Goal: Check status: Check status

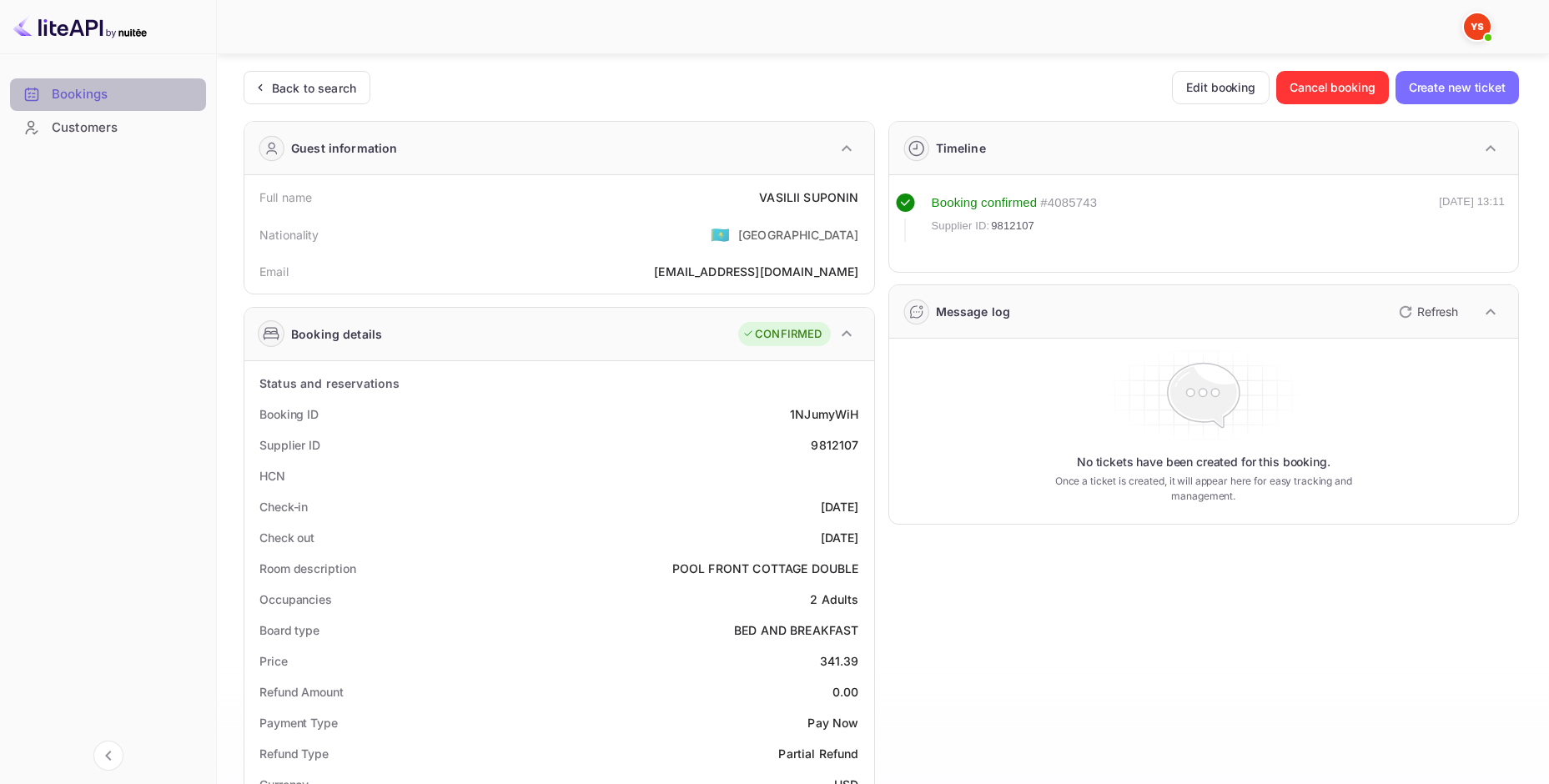
click at [96, 93] on ya-tr-span "Bookings" at bounding box center [80, 95] width 56 height 19
click at [59, 20] on img at bounding box center [80, 27] width 133 height 27
click at [281, 92] on ya-tr-span "Back to search" at bounding box center [314, 87] width 84 height 14
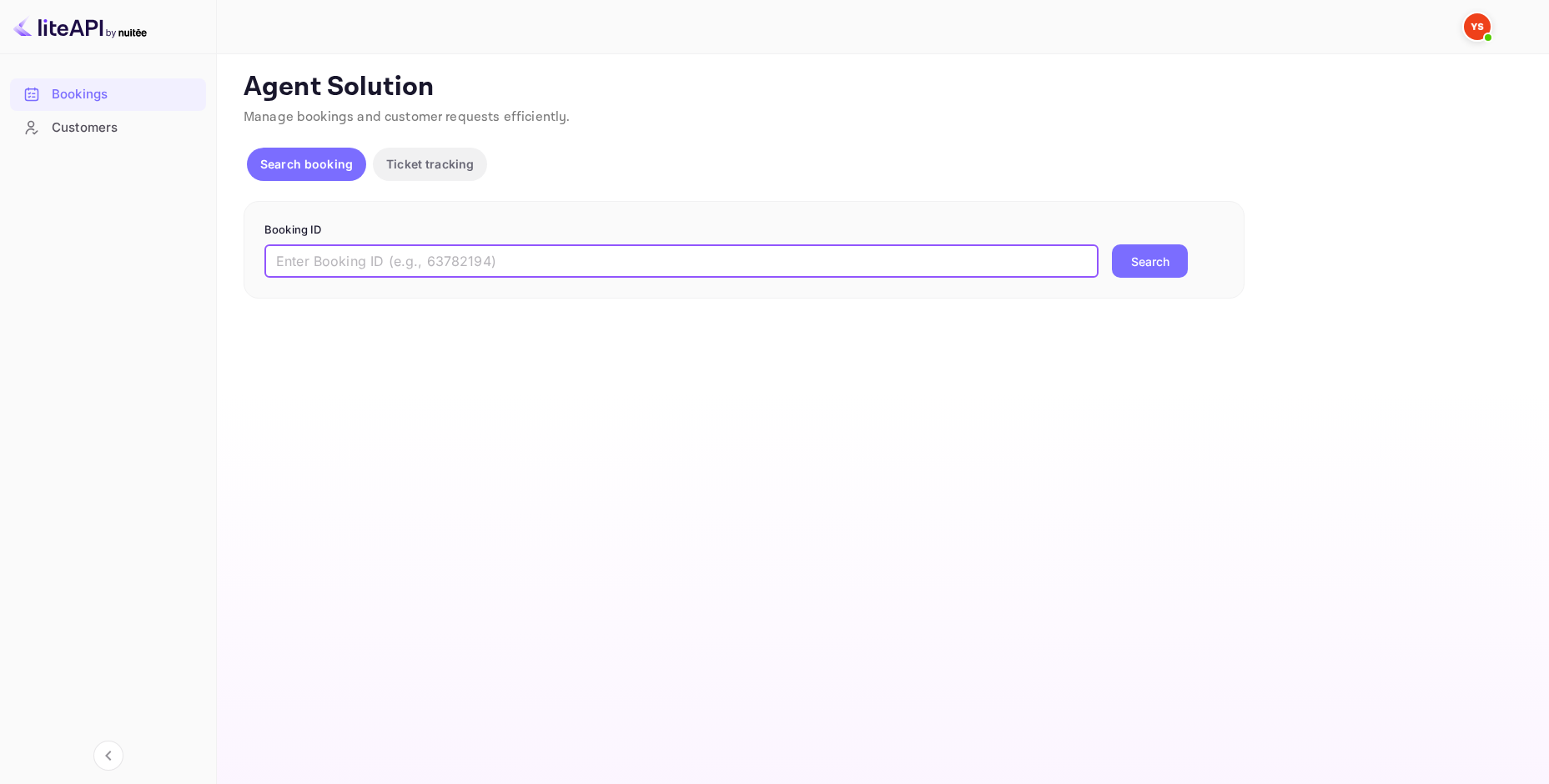
click at [440, 266] on input "text" at bounding box center [682, 261] width 834 height 34
paste input "9552953"
type input "9552953"
click at [1112, 244] on button "Search" at bounding box center [1149, 261] width 76 height 34
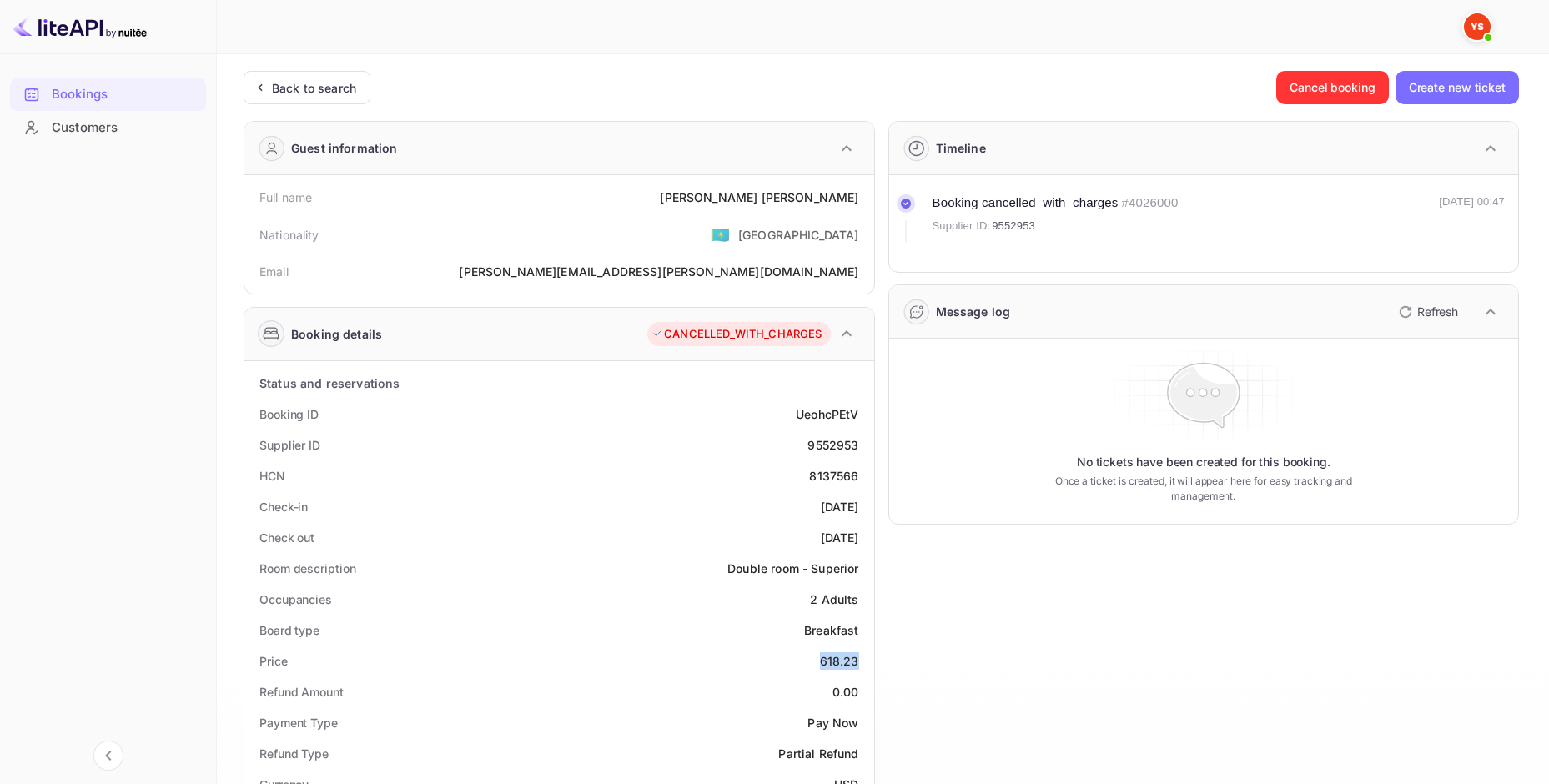
drag, startPoint x: 821, startPoint y: 660, endPoint x: 866, endPoint y: 660, distance: 45.0
click at [866, 660] on div "Price 618.23" at bounding box center [559, 661] width 616 height 31
copy div "618.23"
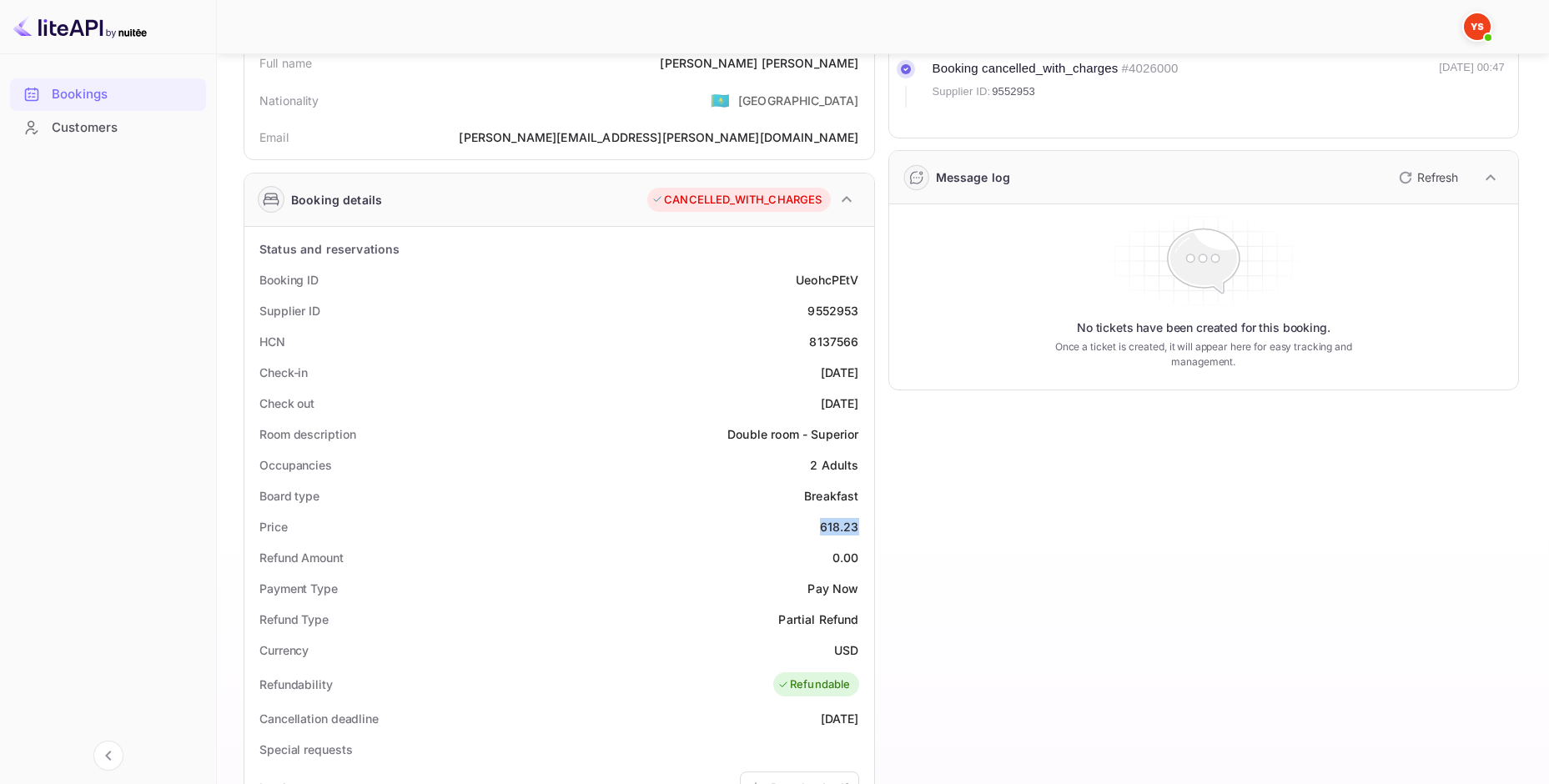
scroll to position [167, 0]
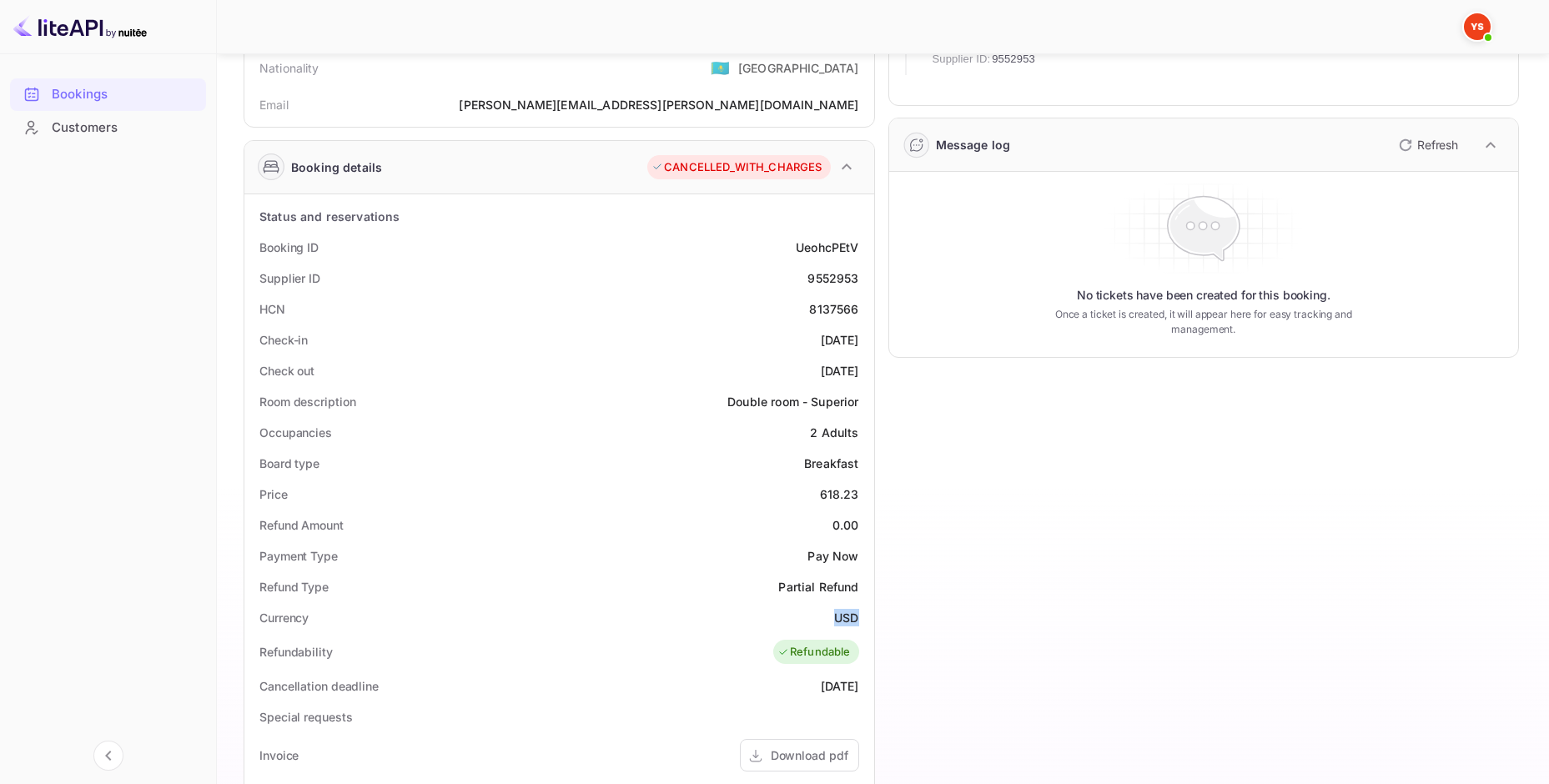
drag, startPoint x: 836, startPoint y: 621, endPoint x: 861, endPoint y: 623, distance: 25.1
click at [861, 623] on div "Currency USD" at bounding box center [559, 617] width 616 height 31
copy div "USD"
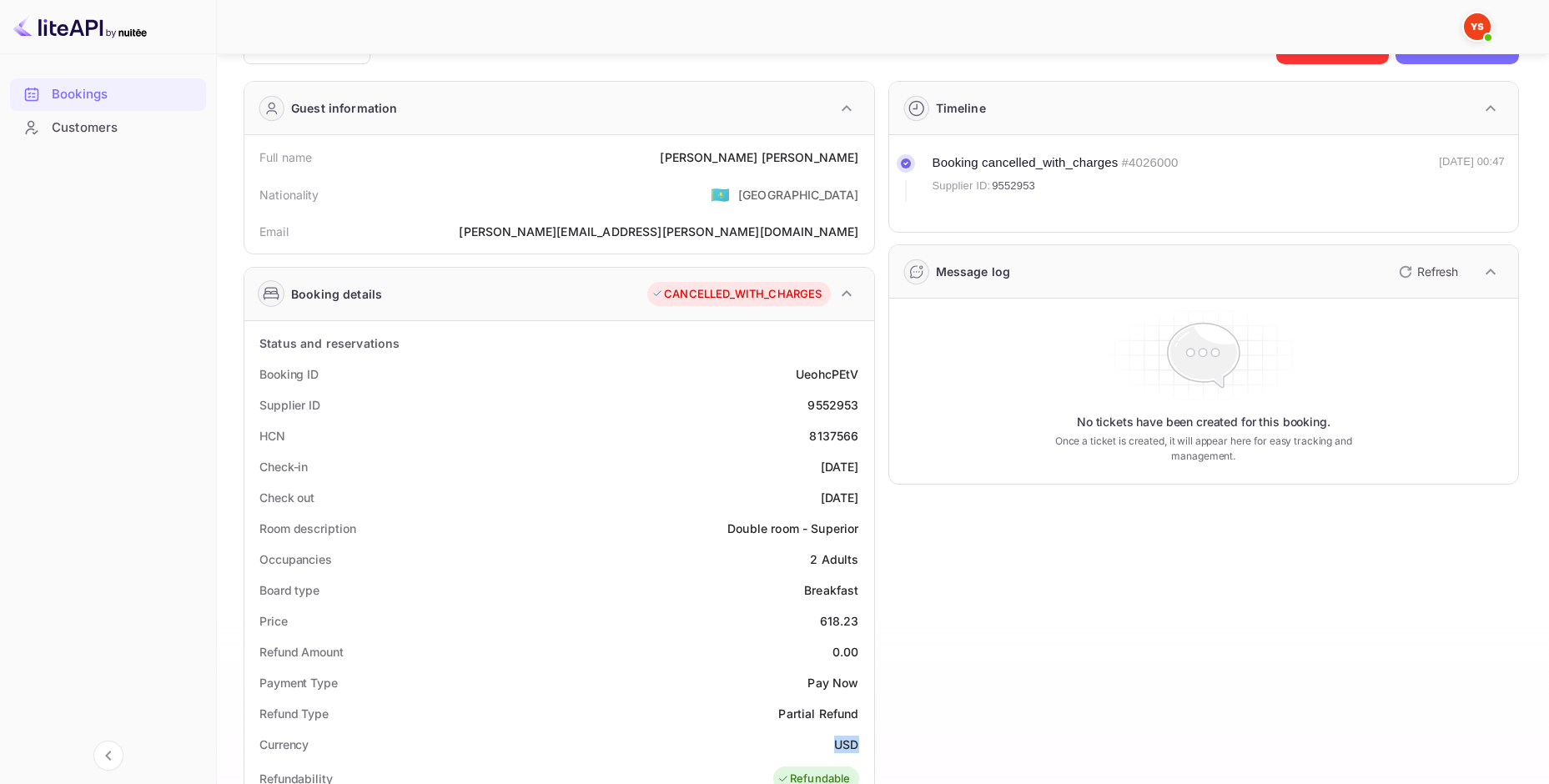
scroll to position [0, 0]
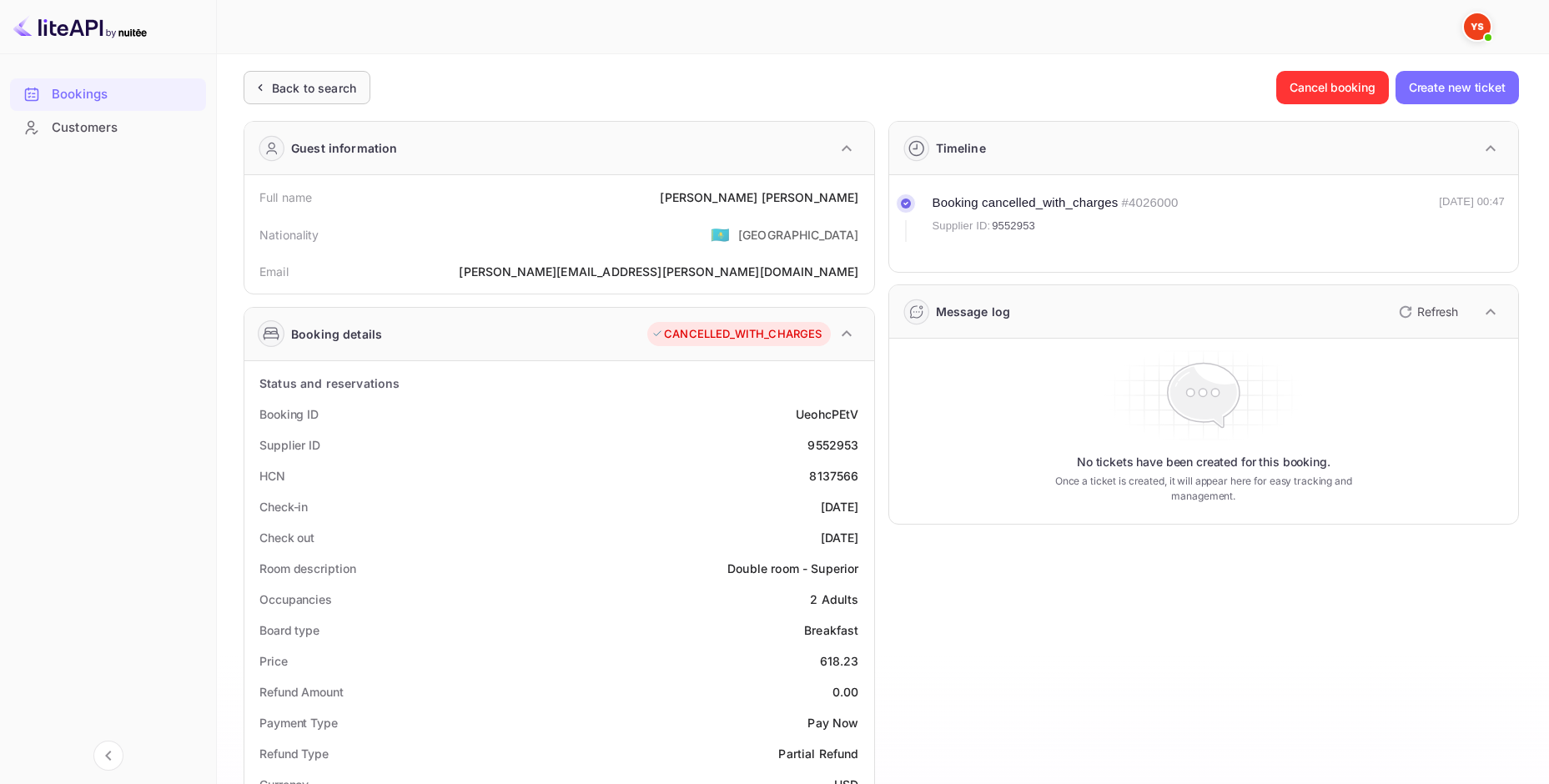
click at [264, 87] on icon at bounding box center [260, 87] width 17 height 16
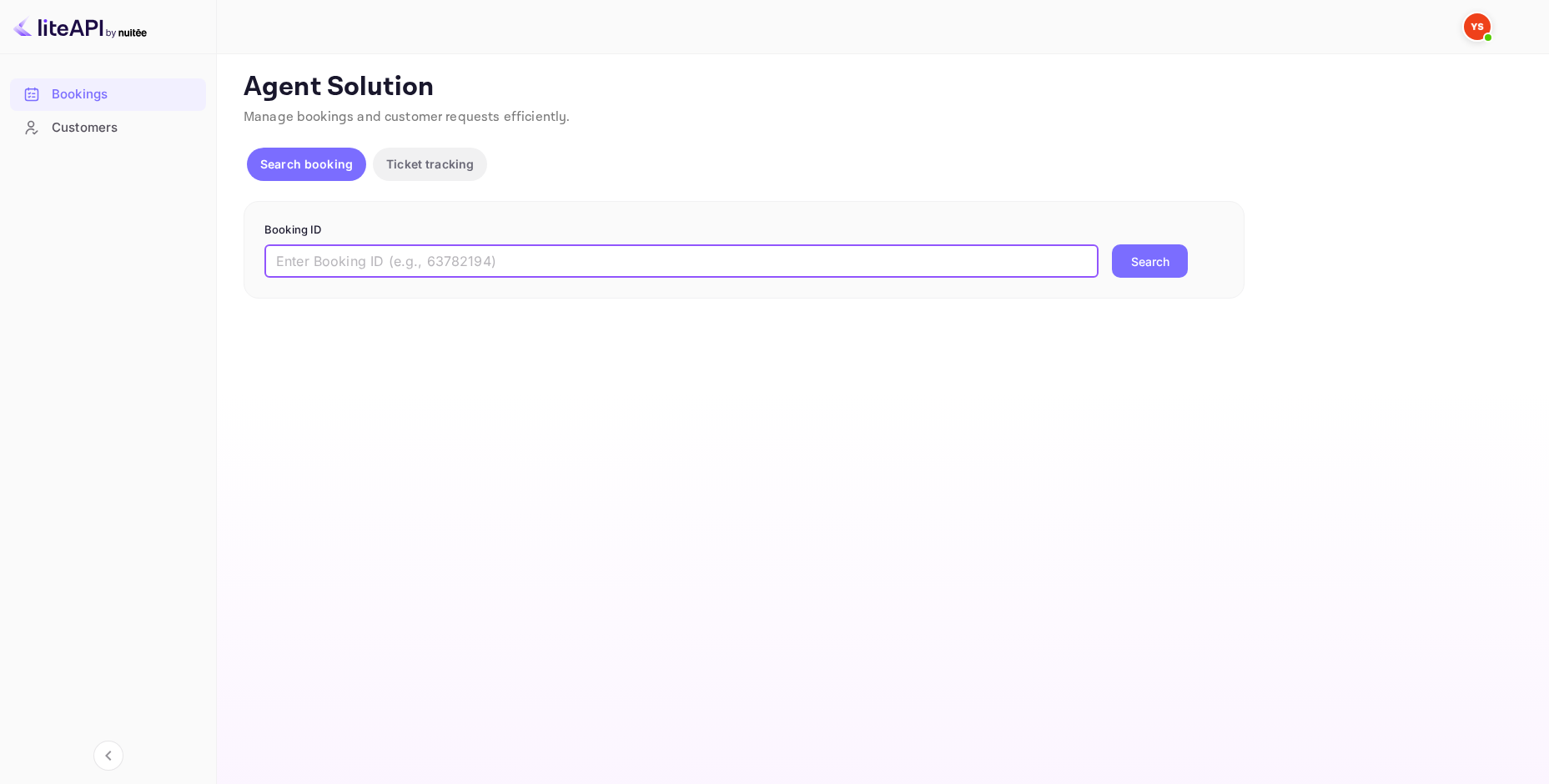
paste input "9764379"
type input "9764379"
click at [1137, 270] on button "Search" at bounding box center [1149, 261] width 76 height 34
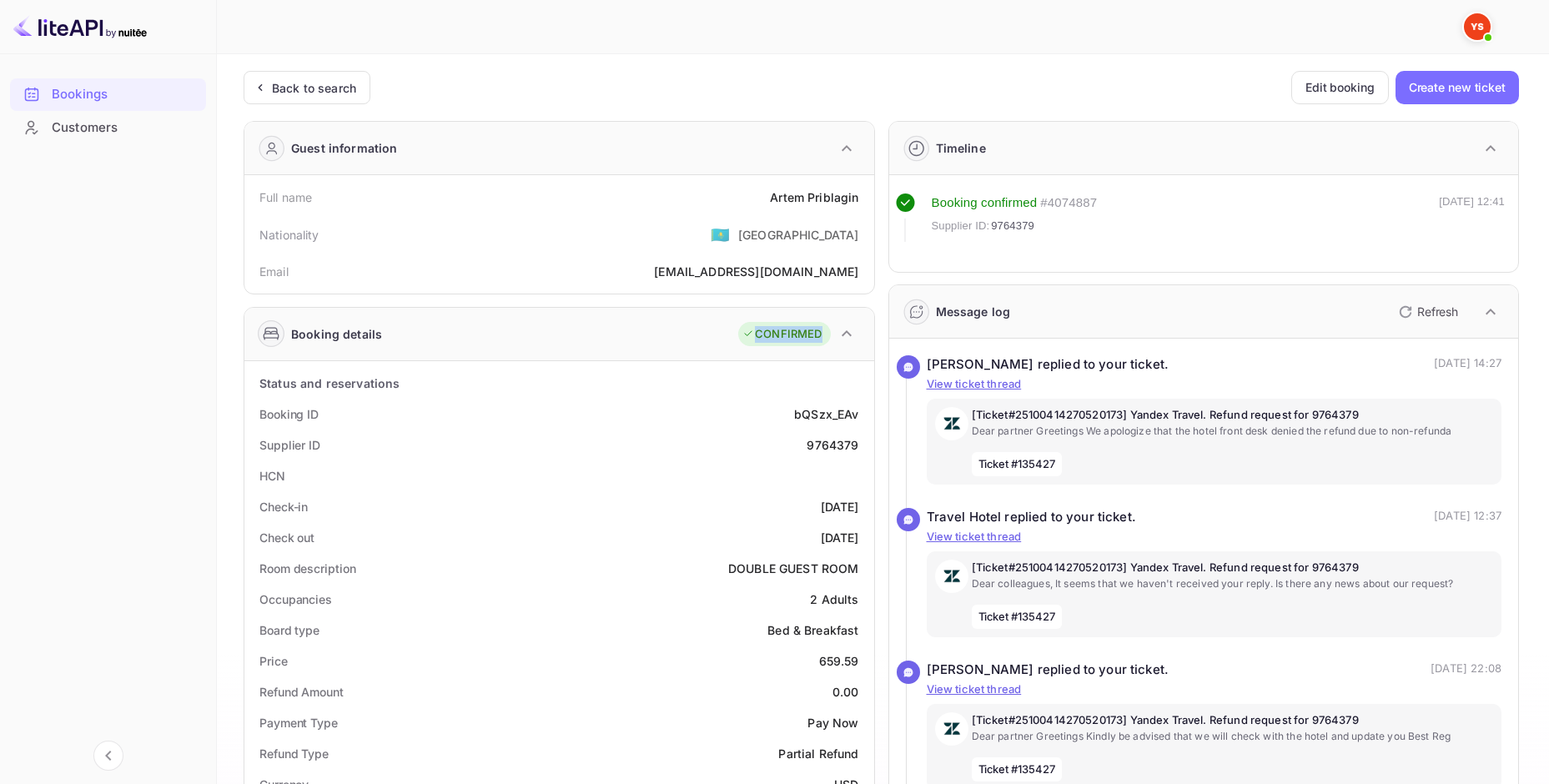
drag, startPoint x: 755, startPoint y: 336, endPoint x: 820, endPoint y: 334, distance: 65.0
click at [820, 334] on div "CONFIRMED" at bounding box center [782, 334] width 80 height 16
